Goal: Task Accomplishment & Management: Use online tool/utility

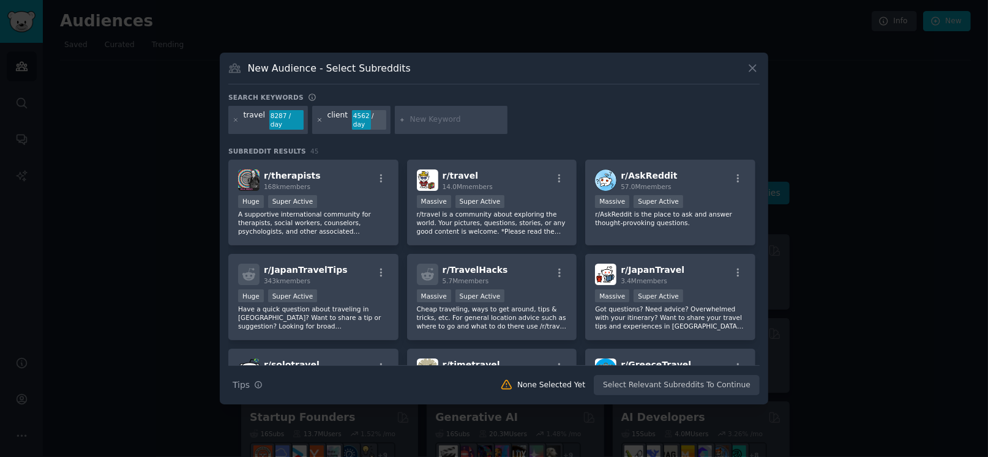
click at [321, 118] on icon at bounding box center [319, 119] width 3 height 3
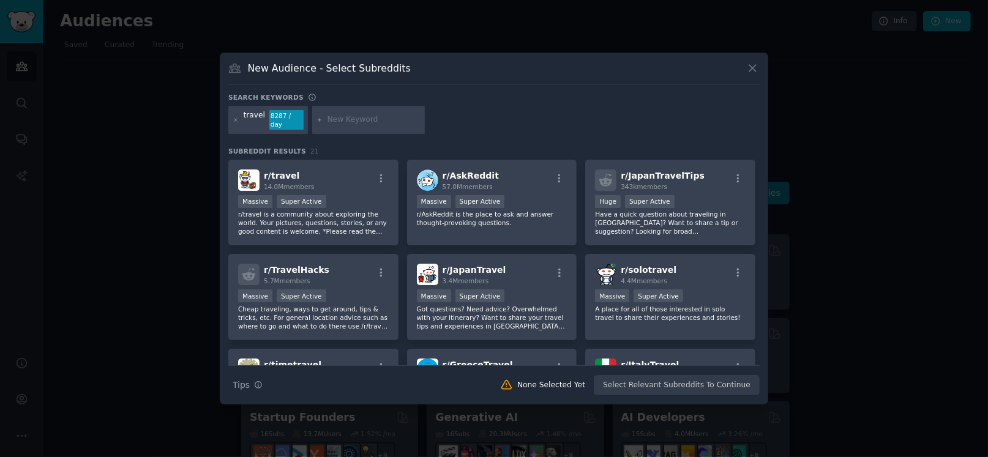
click at [358, 114] on input "text" at bounding box center [373, 119] width 93 height 11
type input "luxury travel"
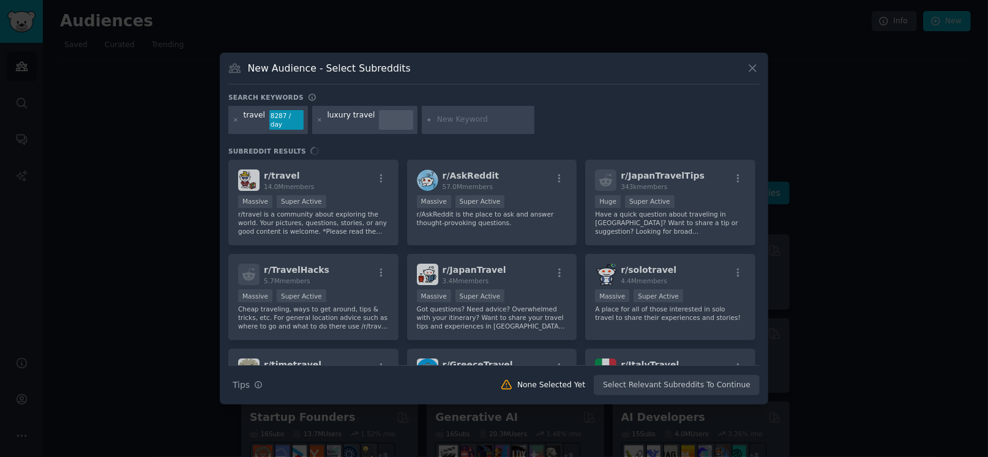
click at [713, 387] on div "Search Tips Tips None Selected Yet Select Relevant Subreddits To Continue" at bounding box center [493, 380] width 531 height 31
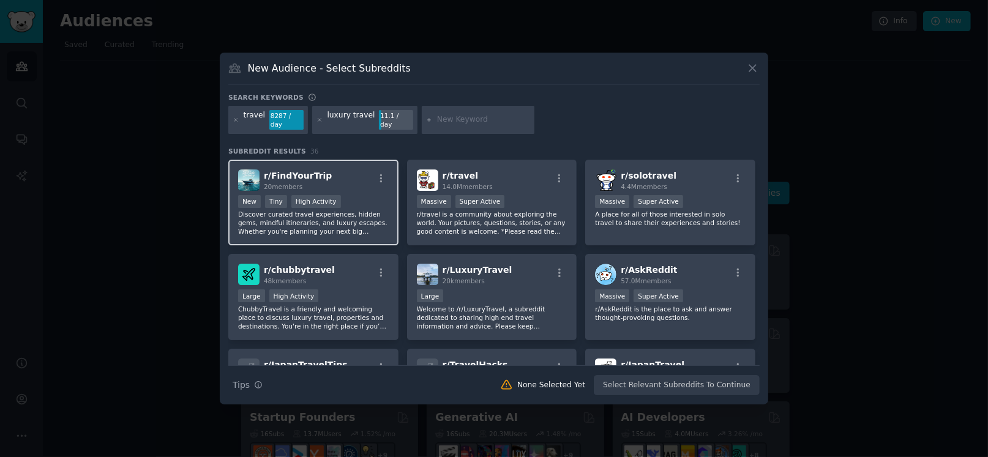
click at [318, 193] on div "r/ FindYourTrip 20 members New Tiny High Activity Discover curated travel exper…" at bounding box center [313, 203] width 170 height 86
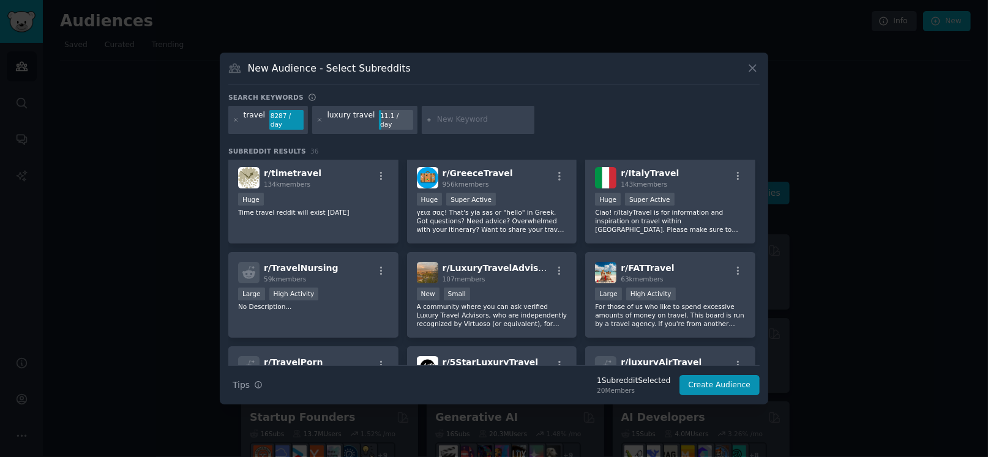
scroll to position [289, 0]
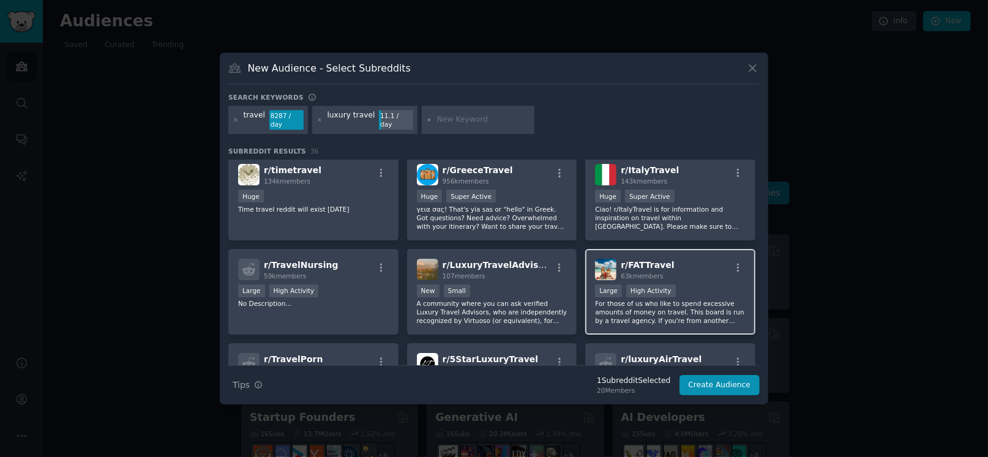
click at [669, 297] on div "High Activity" at bounding box center [651, 291] width 50 height 13
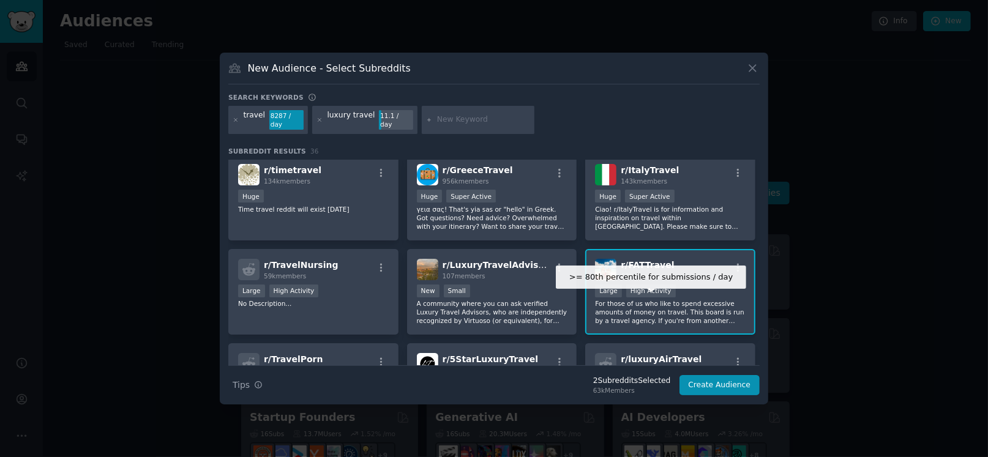
click at [683, 325] on p "For those of us who like to spend excessive amounts of money on travel. This bo…" at bounding box center [670, 312] width 151 height 26
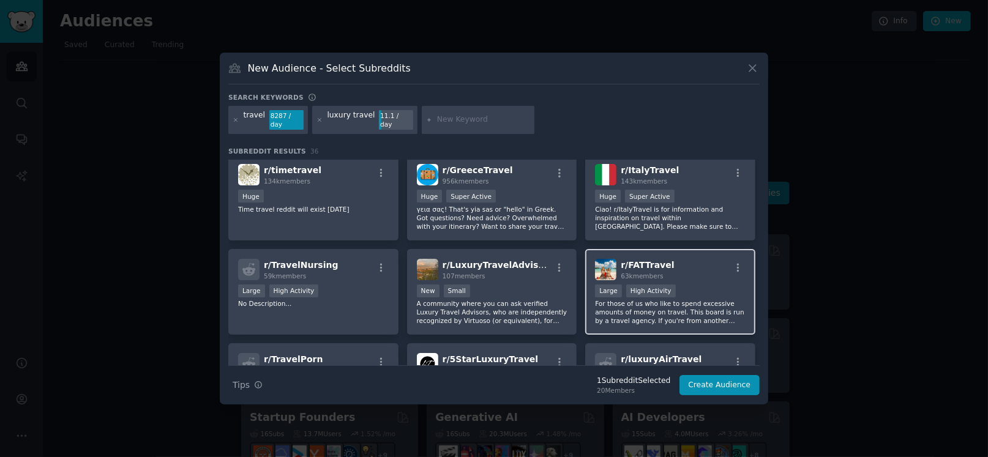
click at [678, 315] on p "For those of us who like to spend excessive amounts of money on travel. This bo…" at bounding box center [670, 312] width 151 height 26
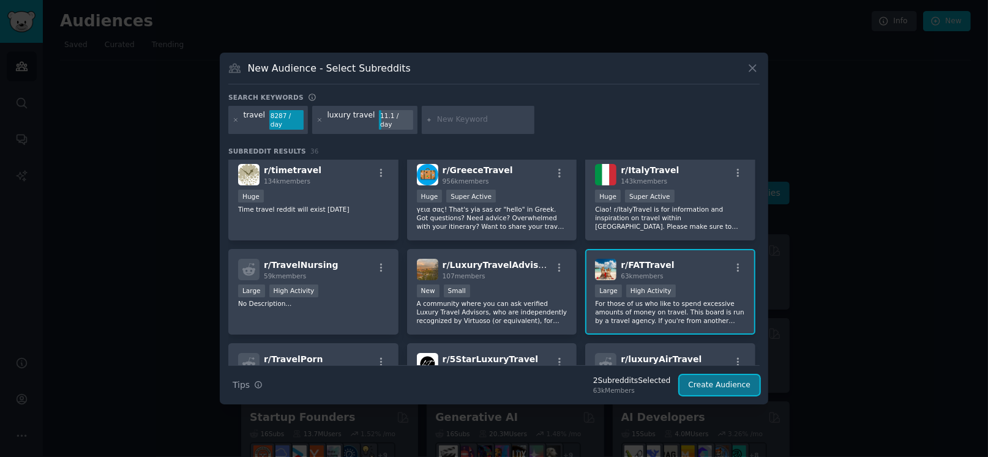
click at [712, 389] on button "Create Audience" at bounding box center [719, 385] width 81 height 21
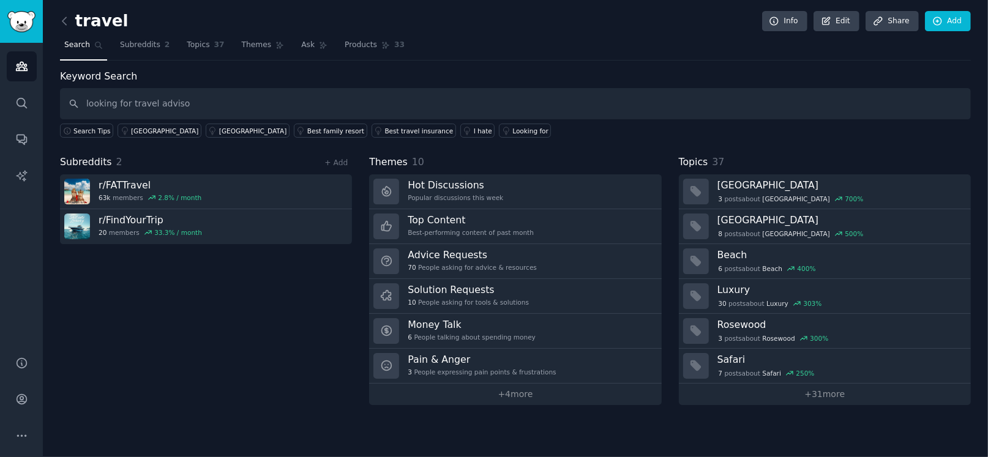
type input "looking for travel advisor"
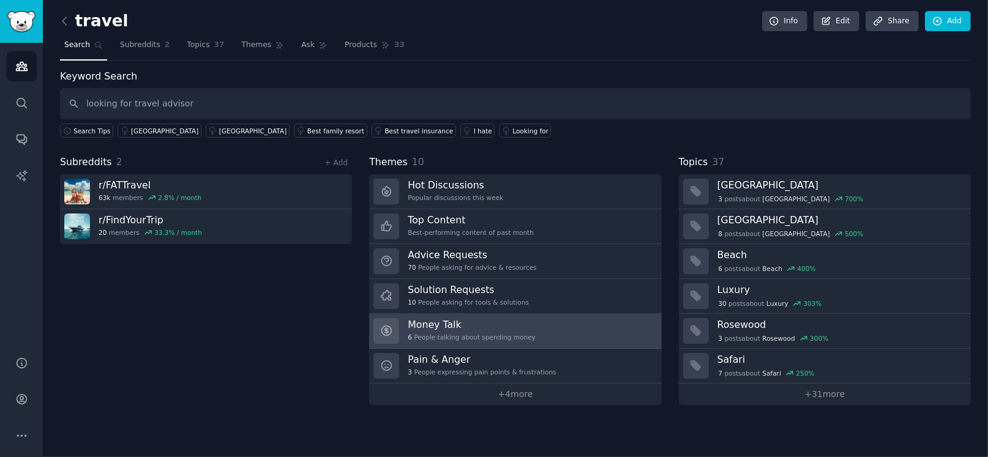
click at [465, 334] on div "6 People talking about spending money" at bounding box center [472, 337] width 128 height 9
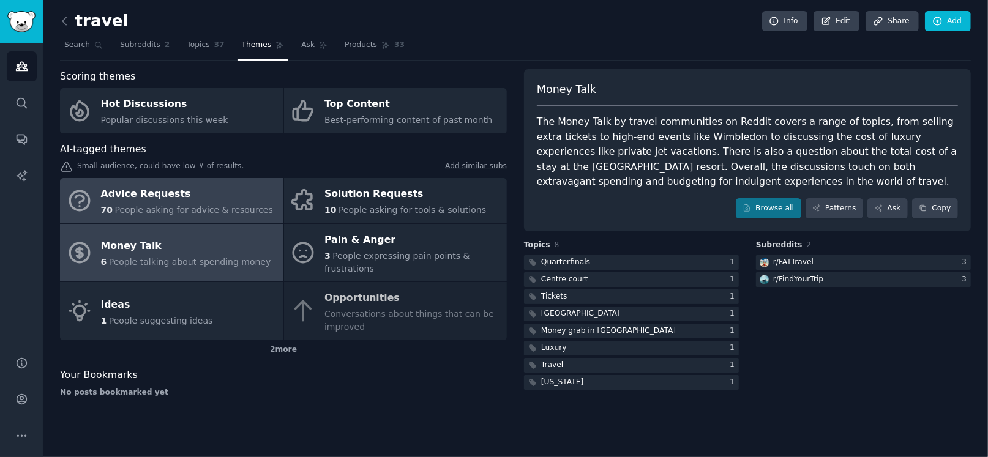
click at [131, 204] on div "Advice Requests" at bounding box center [187, 195] width 172 height 20
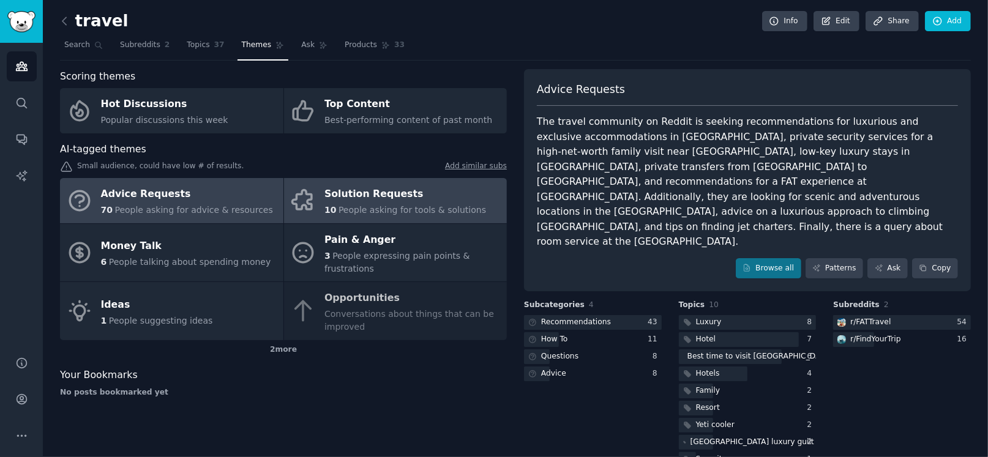
click at [408, 215] on span "People asking for tools & solutions" at bounding box center [412, 210] width 148 height 10
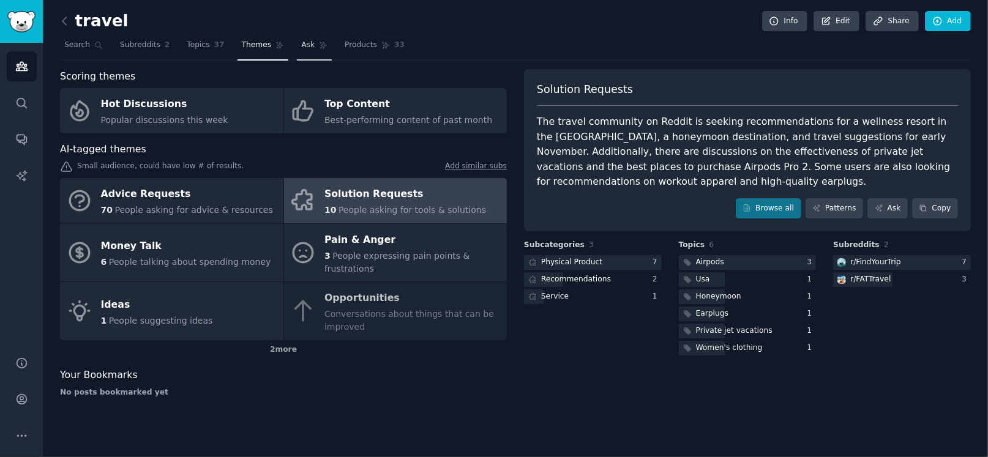
click at [315, 40] on span "Ask" at bounding box center [307, 45] width 13 height 11
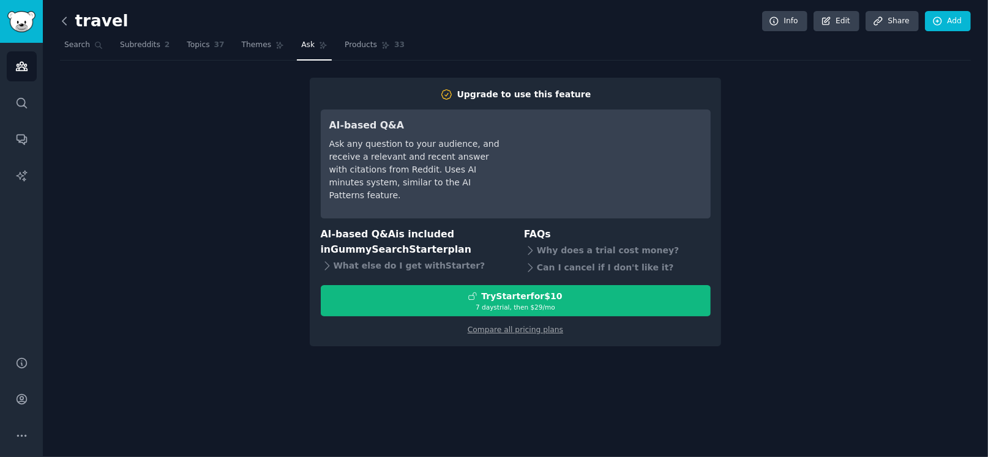
click at [70, 21] on icon at bounding box center [64, 21] width 13 height 13
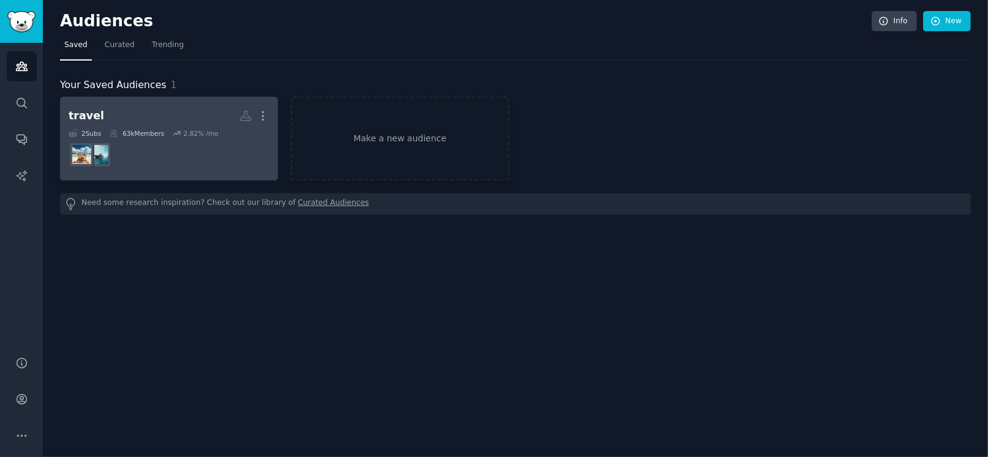
click at [100, 157] on img at bounding box center [98, 154] width 19 height 19
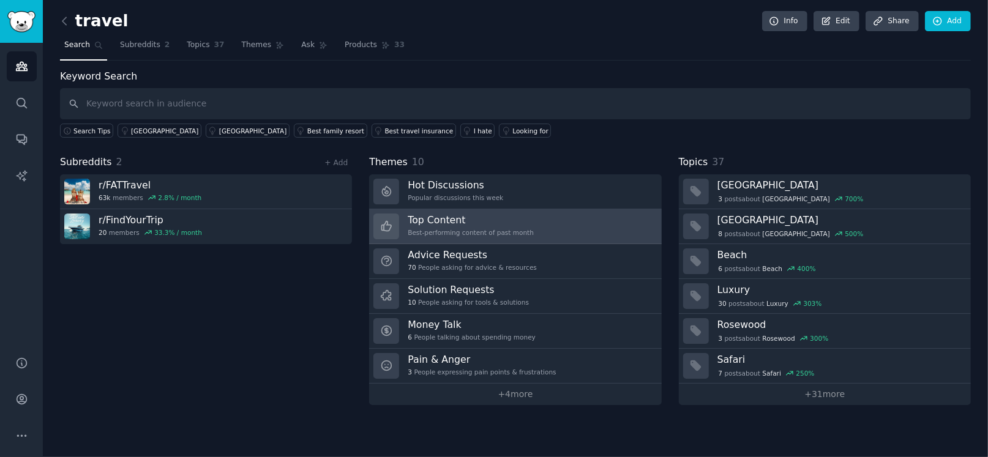
click at [457, 225] on h3 "Top Content" at bounding box center [471, 220] width 126 height 13
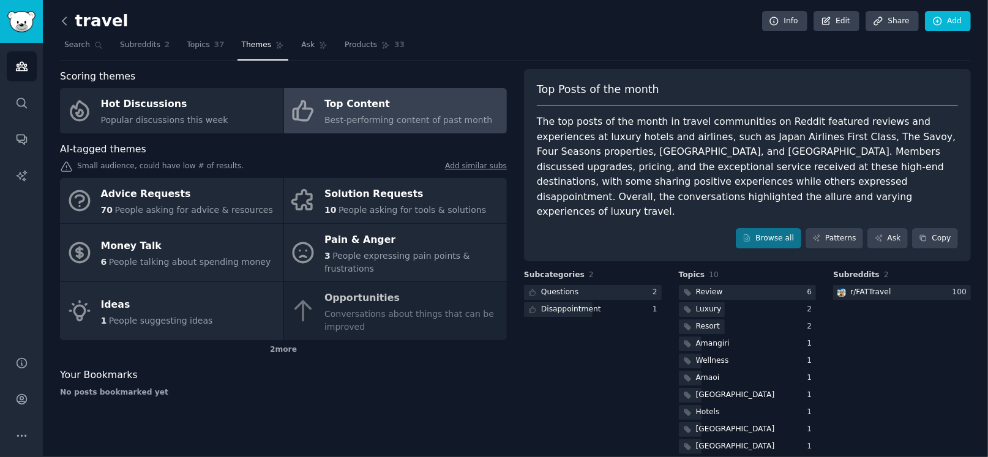
click at [63, 20] on icon at bounding box center [64, 21] width 13 height 13
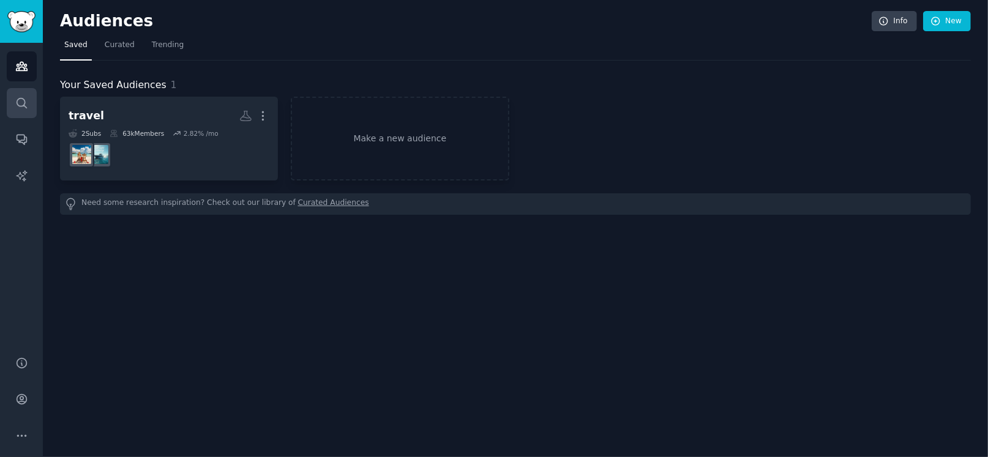
click at [24, 107] on icon "Sidebar" at bounding box center [21, 103] width 13 height 13
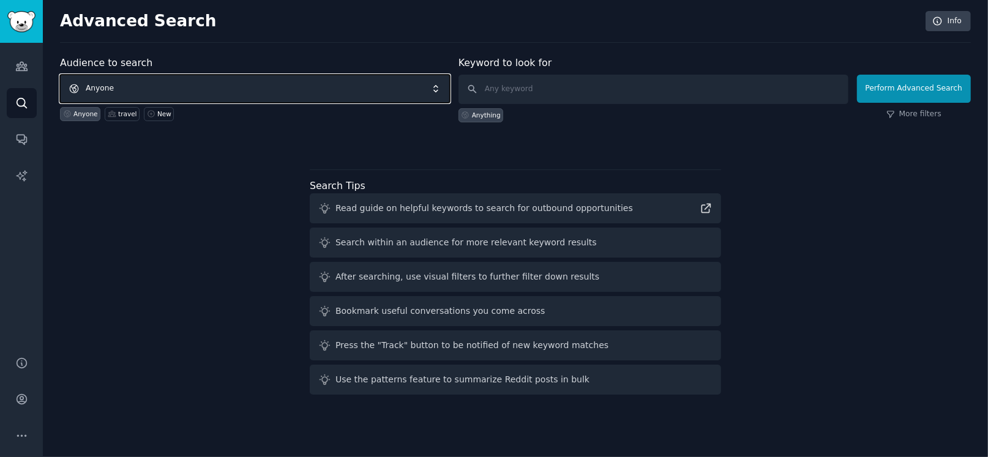
click at [293, 80] on span "Anyone" at bounding box center [255, 89] width 390 height 28
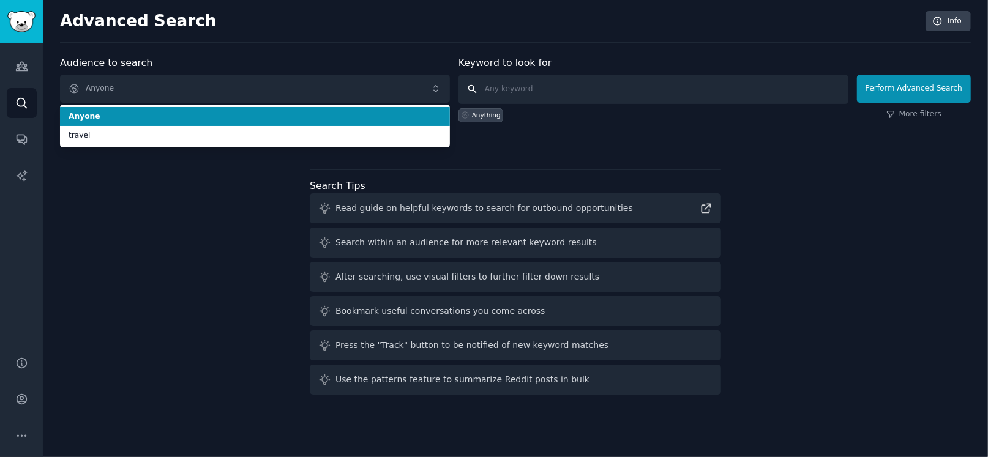
click at [515, 104] on input "text" at bounding box center [653, 89] width 390 height 29
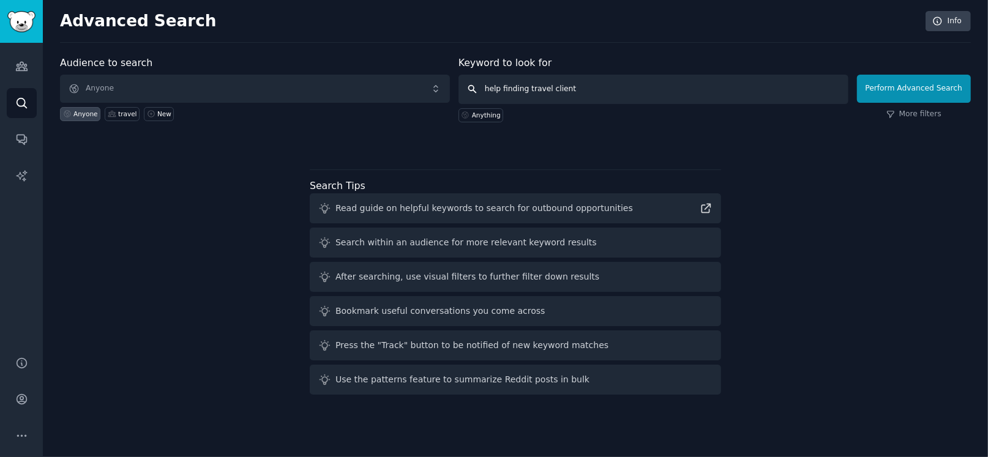
type input "help finding travel clients"
click at [924, 86] on button "Perform Advanced Search" at bounding box center [914, 89] width 114 height 28
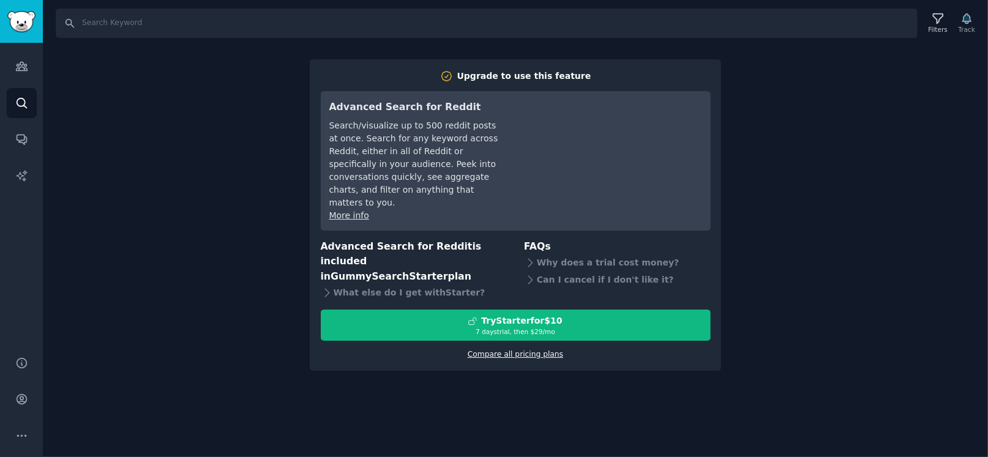
click at [529, 359] on link "Compare all pricing plans" at bounding box center [515, 354] width 95 height 9
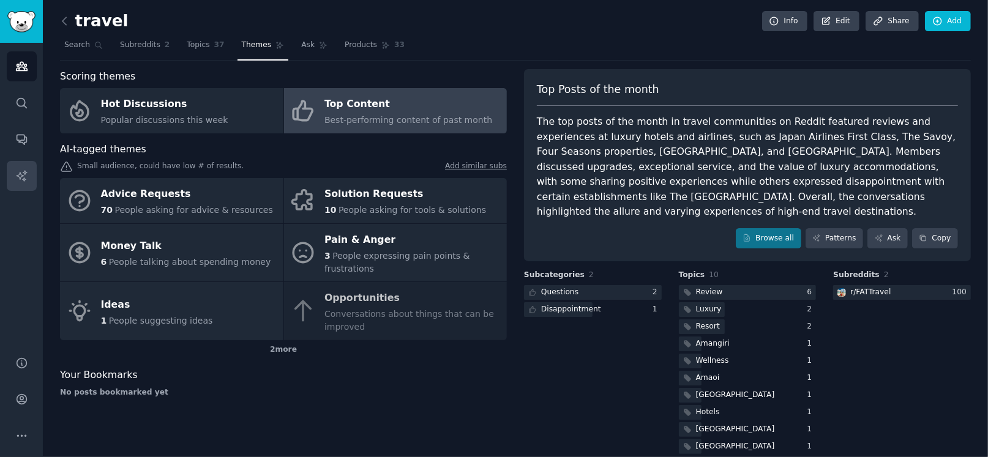
click at [20, 180] on icon "Sidebar" at bounding box center [21, 176] width 13 height 13
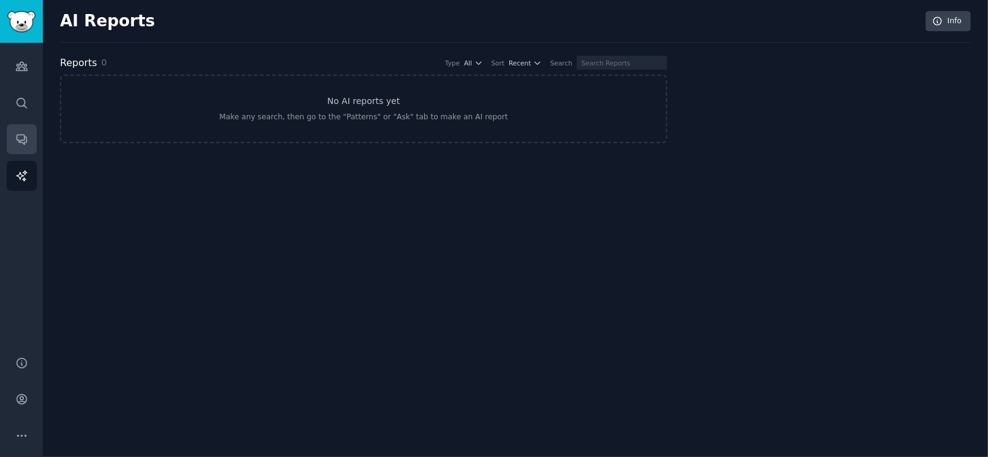
click at [17, 136] on icon "Sidebar" at bounding box center [21, 139] width 13 height 13
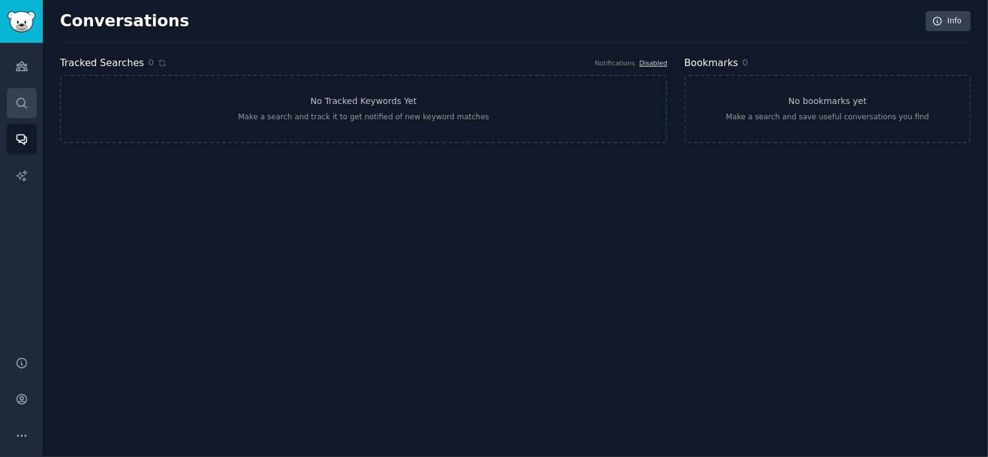
click at [23, 101] on icon "Sidebar" at bounding box center [21, 103] width 13 height 13
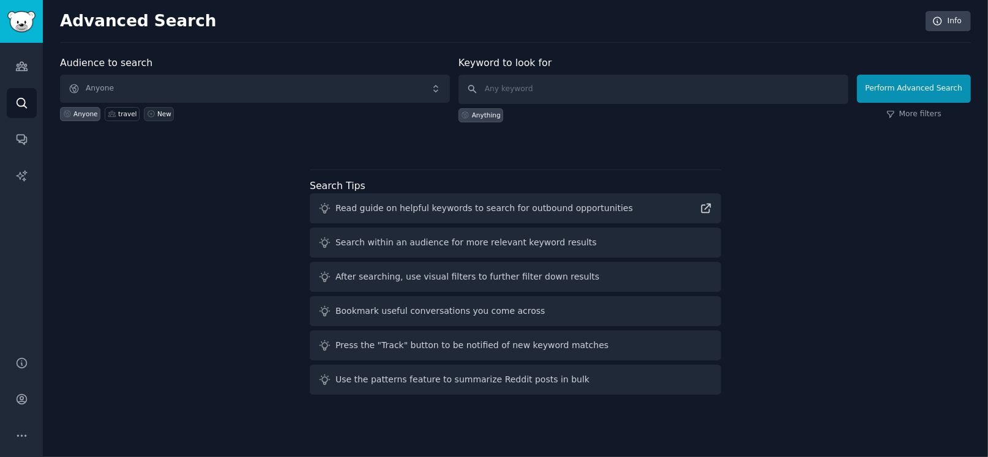
click at [171, 113] on div "New" at bounding box center [164, 114] width 14 height 9
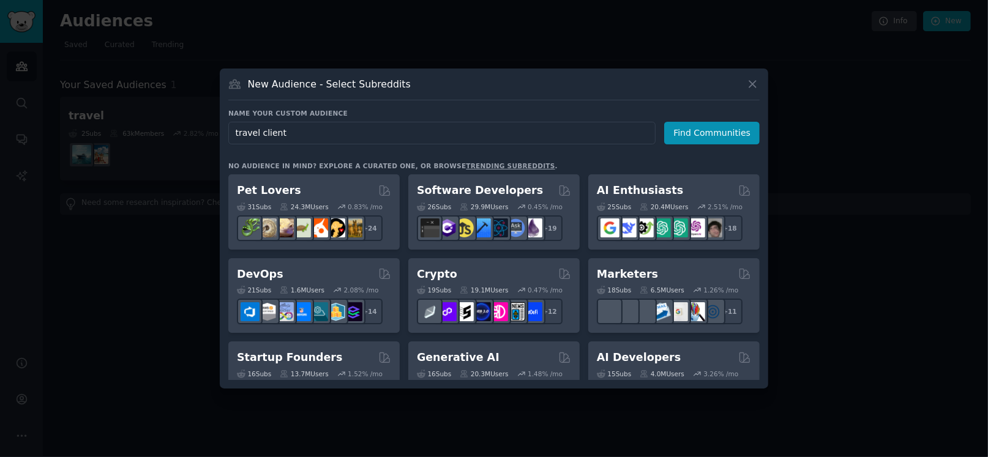
type input "travel clients"
click at [702, 126] on button "Find Communities" at bounding box center [711, 133] width 95 height 23
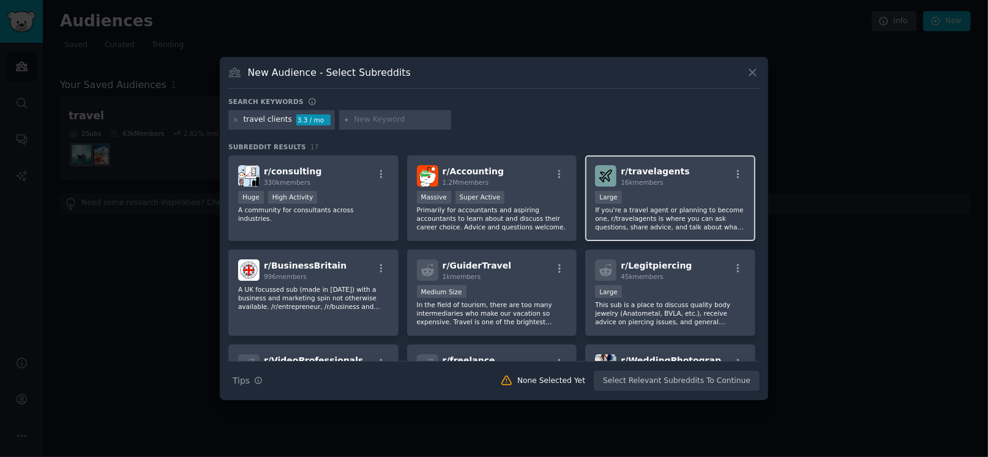
click at [660, 222] on p "If you're a travel agent or planning to become one, r/travelagents is where you…" at bounding box center [670, 219] width 151 height 26
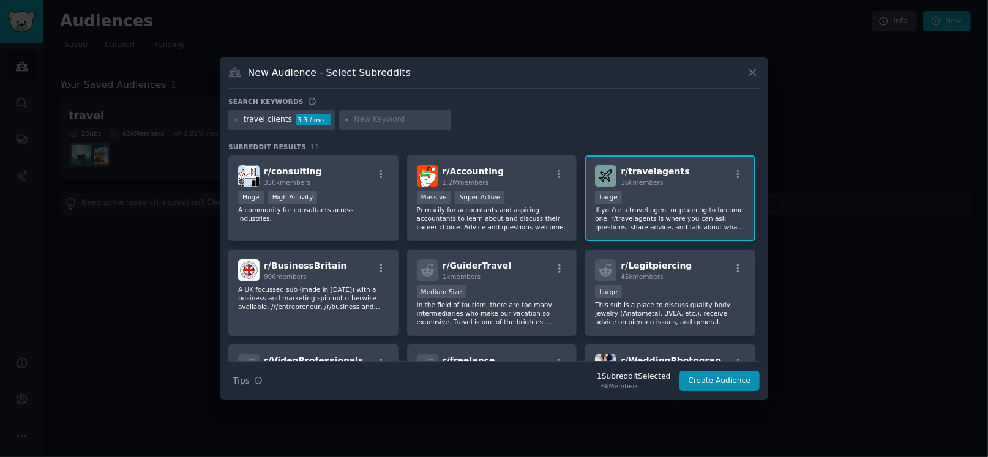
click at [604, 386] on div "16k Members" at bounding box center [633, 386] width 73 height 9
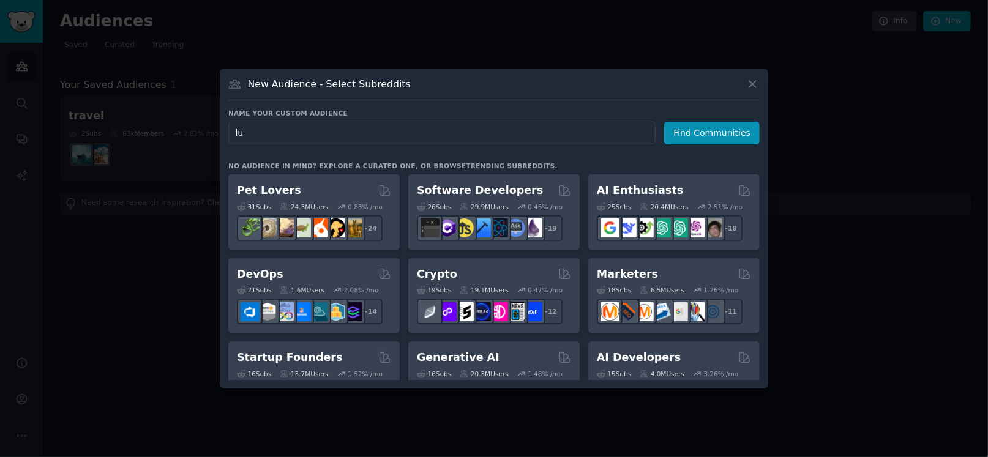
type input "l"
type input "luxury travel"
click at [720, 125] on button "Find Communities" at bounding box center [711, 133] width 95 height 23
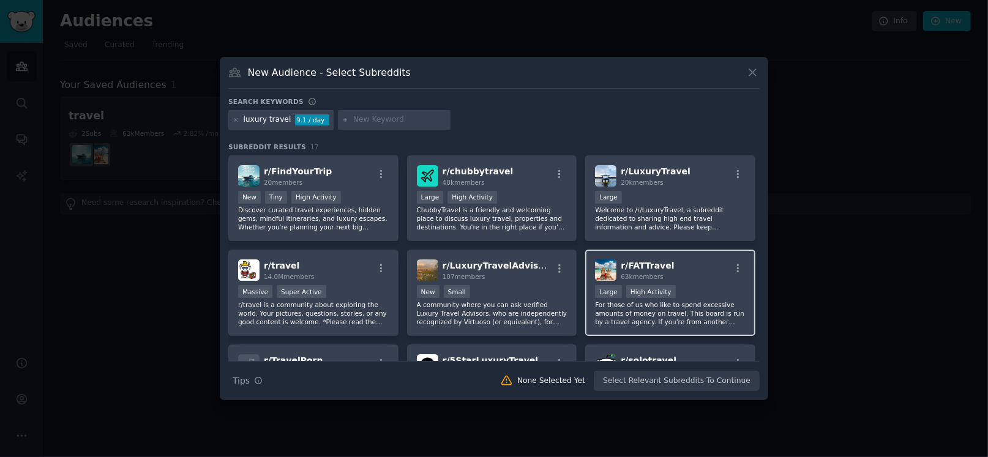
click at [662, 322] on p "For those of us who like to spend excessive amounts of money on travel. This bo…" at bounding box center [670, 314] width 151 height 26
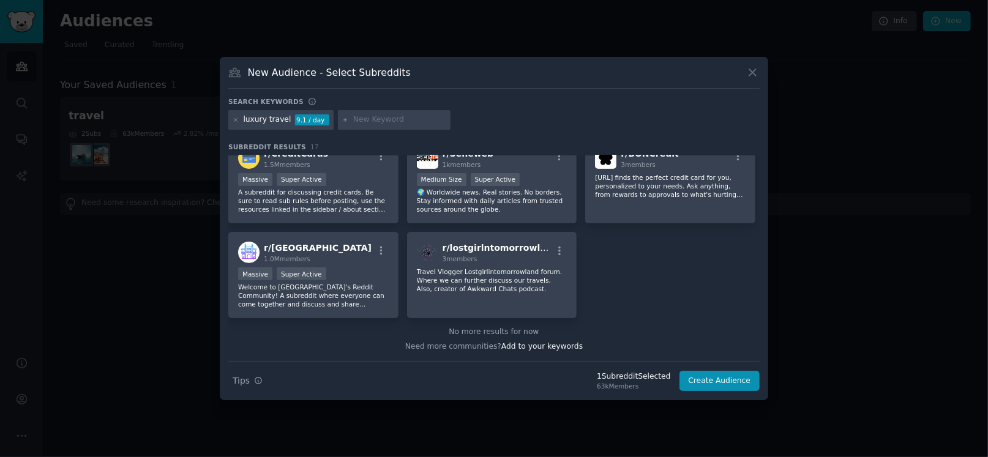
scroll to position [415, 0]
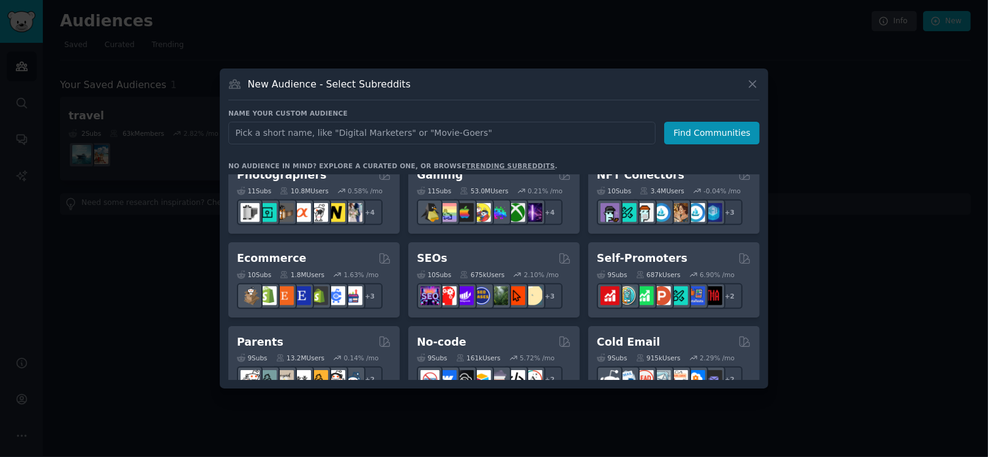
scroll to position [434, 0]
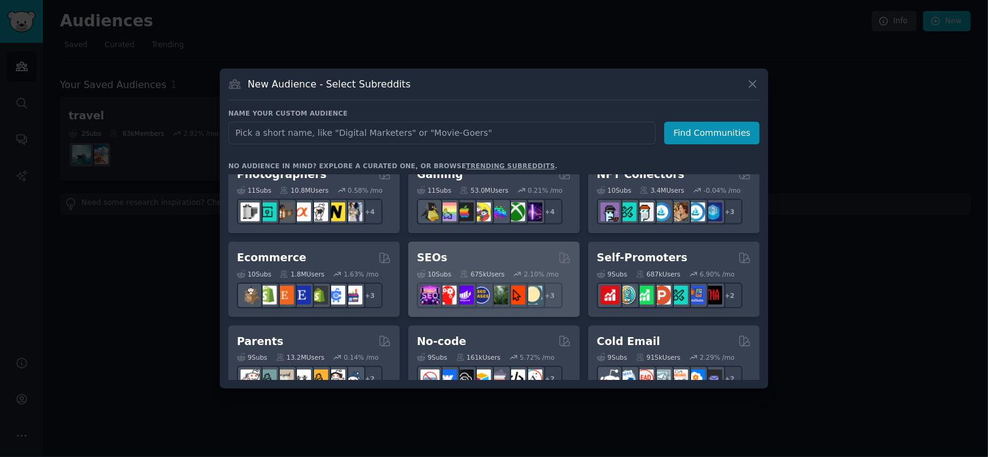
click at [493, 278] on div "675k Users" at bounding box center [482, 274] width 45 height 9
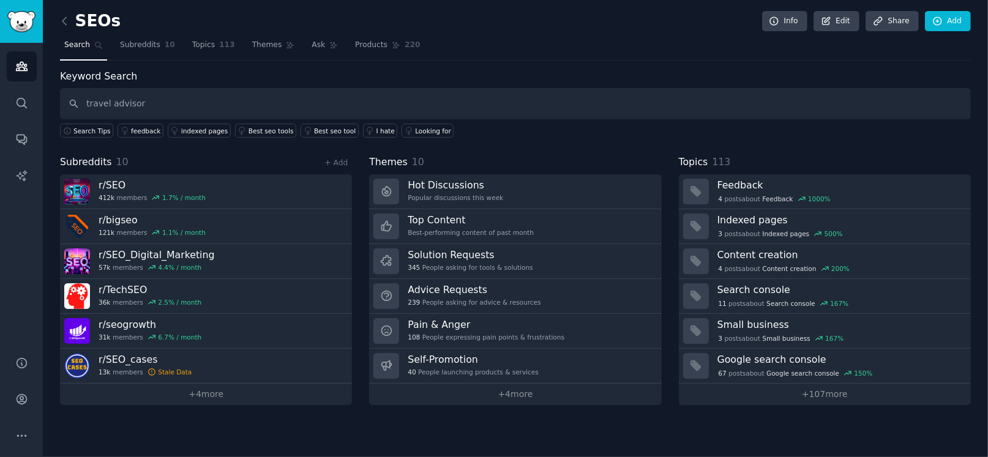
type input "travel advisor"
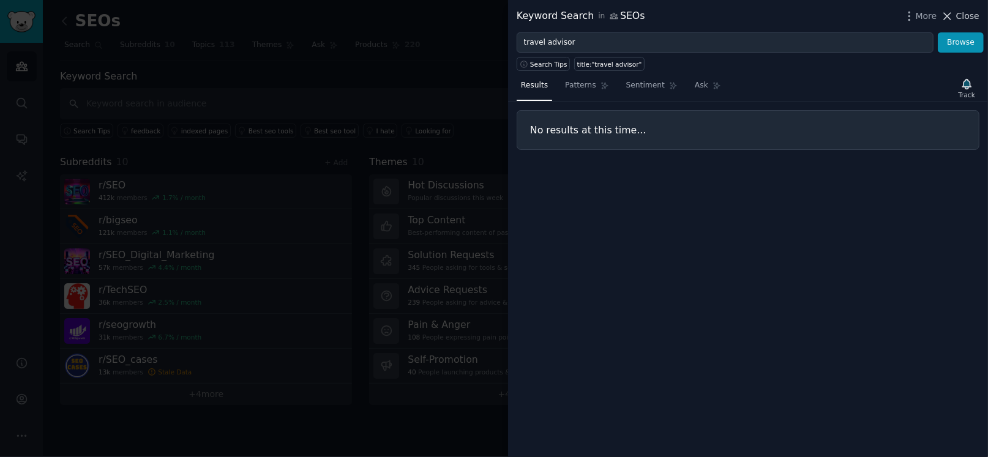
click at [960, 23] on span "Close" at bounding box center [967, 16] width 23 height 13
click at [965, 18] on span "Close" at bounding box center [967, 16] width 23 height 13
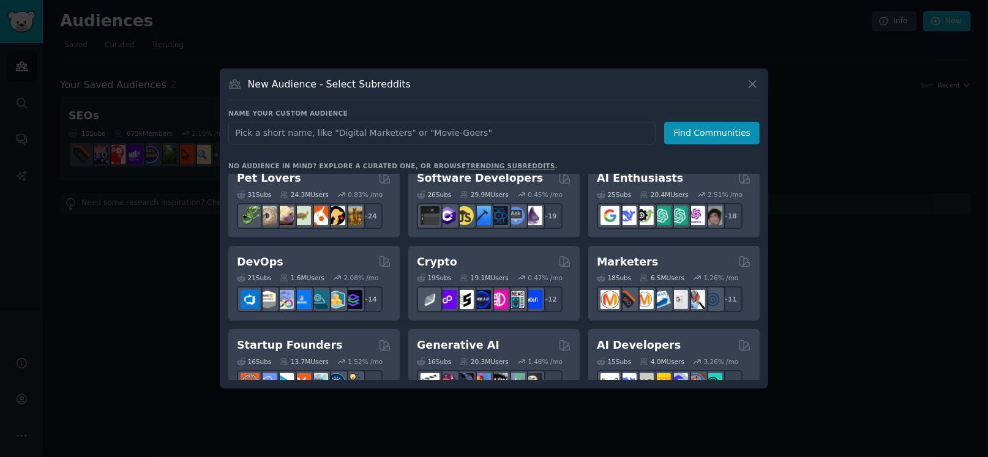
scroll to position [9, 0]
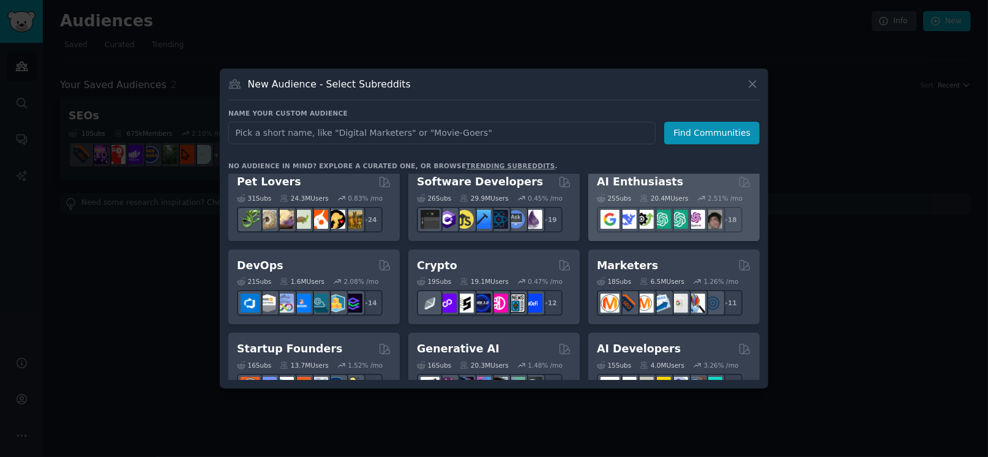
click at [688, 196] on div "20.4M Users" at bounding box center [664, 198] width 48 height 9
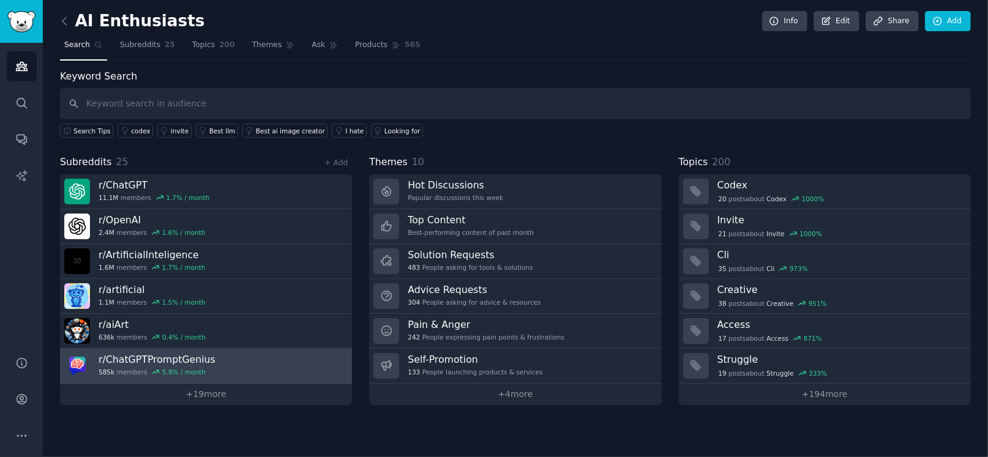
click at [199, 365] on h3 "r/ ChatGPTPromptGenius" at bounding box center [157, 359] width 117 height 13
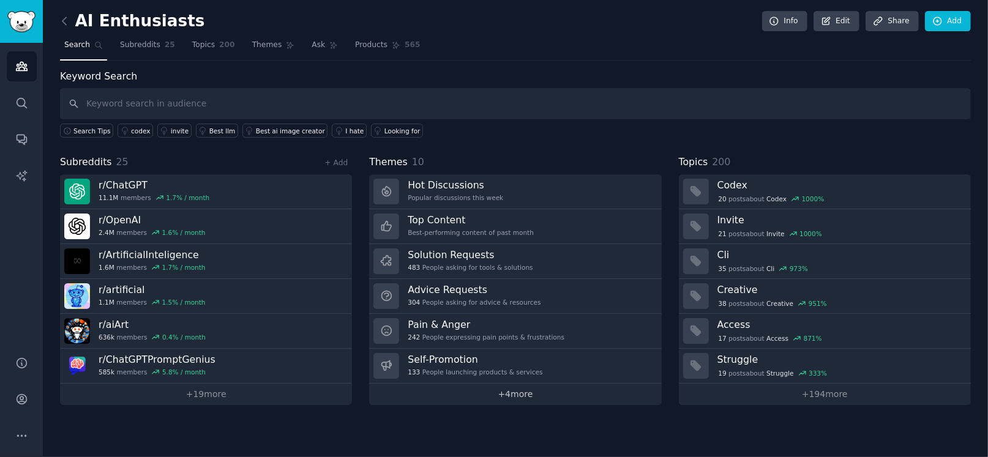
click at [514, 400] on link "+ 4 more" at bounding box center [515, 394] width 292 height 21
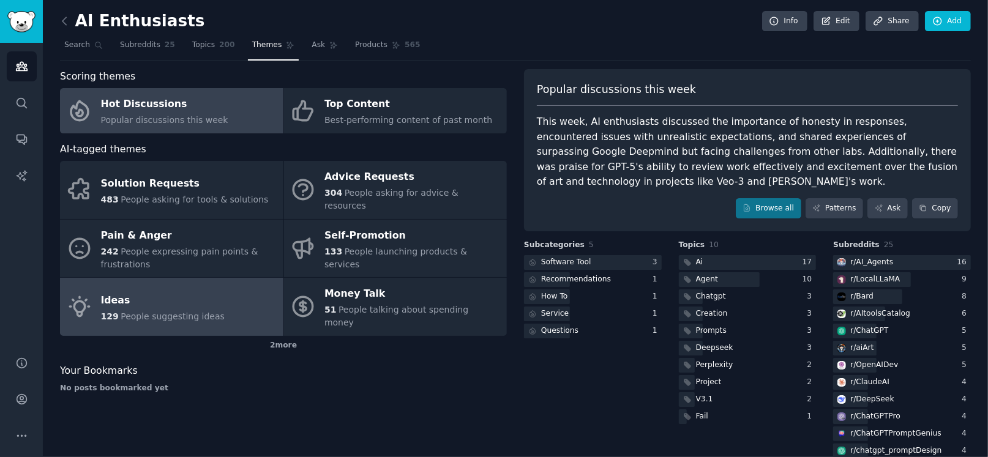
click at [135, 310] on div "Ideas" at bounding box center [163, 301] width 124 height 20
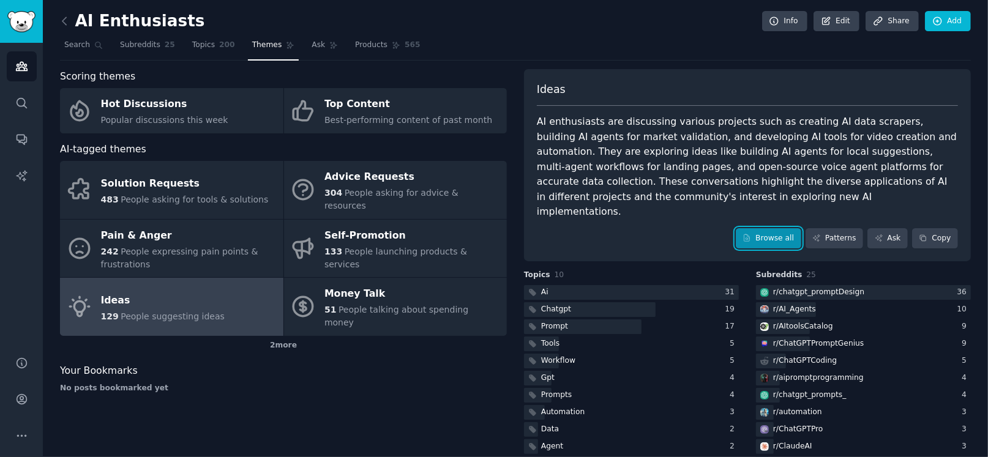
click at [736, 239] on link "Browse all" at bounding box center [768, 238] width 65 height 21
click at [160, 43] on span "Subreddits" at bounding box center [140, 45] width 40 height 11
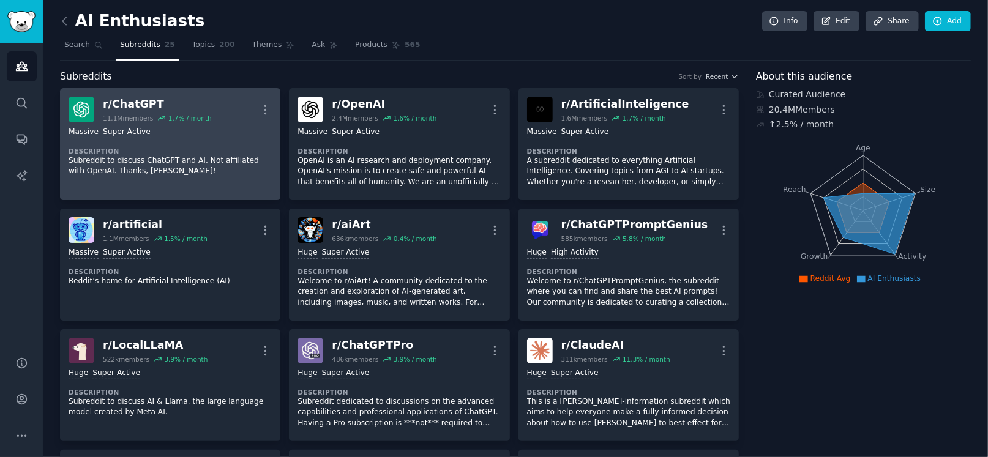
click at [136, 168] on p "Subreddit to discuss ChatGPT and AI. Not affiliated with OpenAI. Thanks, [PERSO…" at bounding box center [170, 165] width 203 height 21
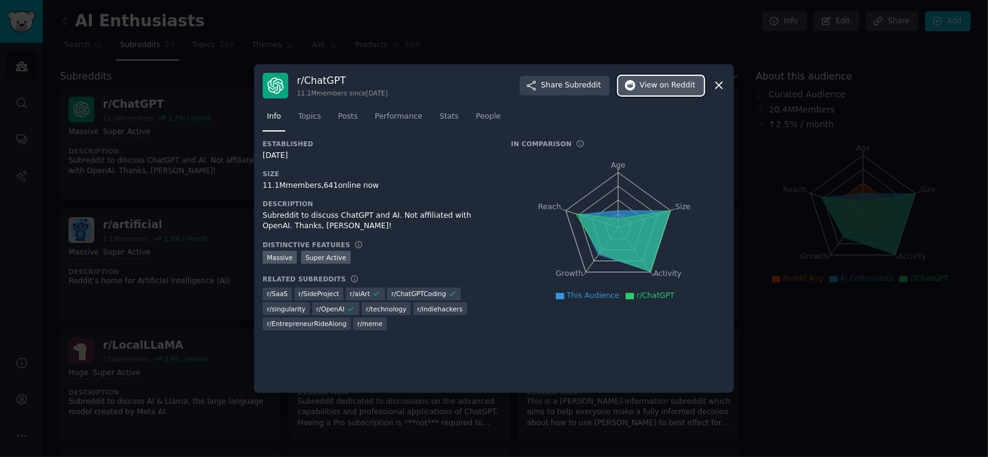
click at [642, 89] on span "View on Reddit" at bounding box center [668, 85] width 56 height 11
